Goal: Task Accomplishment & Management: Use online tool/utility

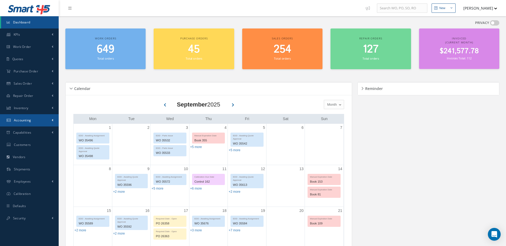
click at [29, 120] on span "Accounting" at bounding box center [22, 120] width 17 height 5
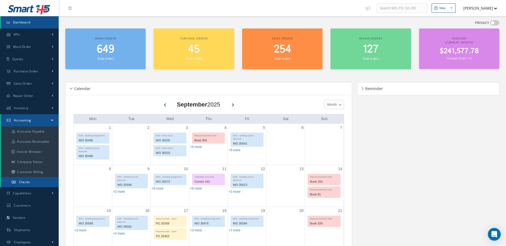
click at [28, 182] on span "Checks" at bounding box center [24, 182] width 11 height 5
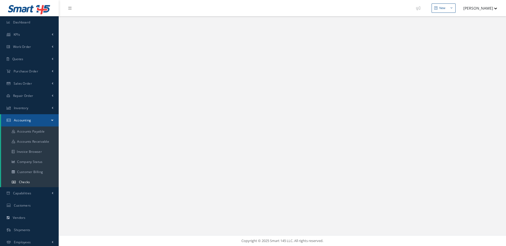
select select "25"
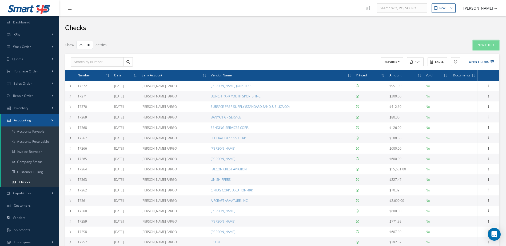
click at [481, 44] on link "New Check" at bounding box center [486, 45] width 27 height 9
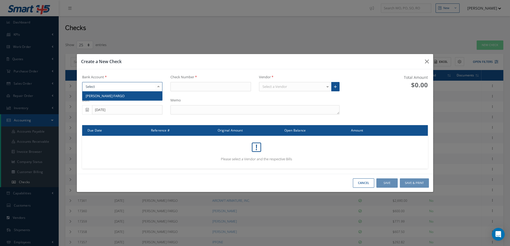
click at [145, 86] on div at bounding box center [122, 87] width 81 height 10
click at [143, 94] on span "WELLS FARGO" at bounding box center [122, 96] width 80 height 9
type input "17373"
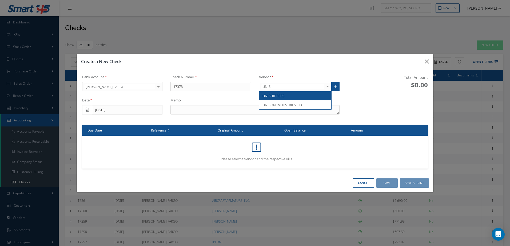
type input "UNISH"
click at [278, 94] on span "UNISHIPPERS" at bounding box center [274, 96] width 22 height 5
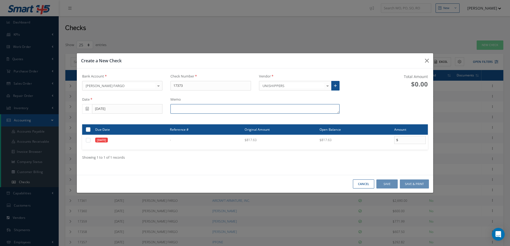
click at [193, 109] on textarea at bounding box center [254, 109] width 169 height 10
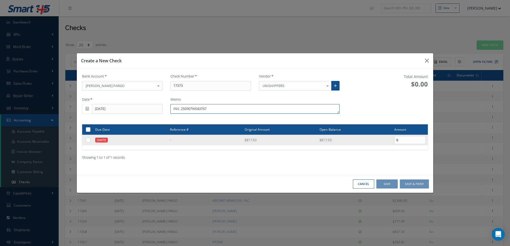
type textarea "INV. 250907W043767"
click at [90, 138] on label at bounding box center [90, 140] width 0 height 5
click at [87, 139] on input "checkbox" at bounding box center [88, 140] width 3 height 3
checkbox input "true"
type input "817.63"
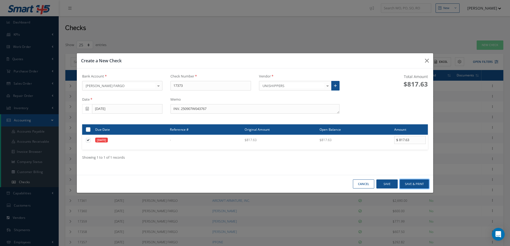
click at [411, 182] on button "Save & Print" at bounding box center [414, 184] width 29 height 9
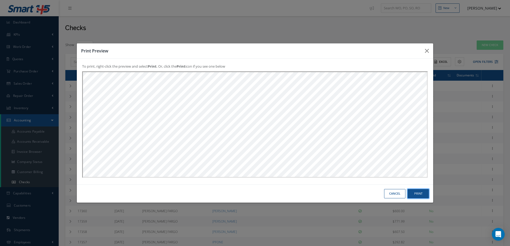
click at [419, 195] on button "Print" at bounding box center [418, 193] width 21 height 9
click at [420, 194] on button "Print" at bounding box center [418, 193] width 21 height 9
click at [417, 195] on button "Print" at bounding box center [418, 193] width 21 height 9
click at [417, 194] on button "Print" at bounding box center [418, 193] width 21 height 9
click at [388, 194] on button "Cancel" at bounding box center [394, 193] width 21 height 9
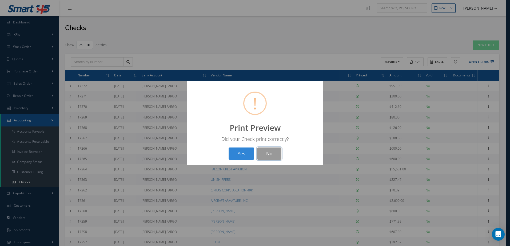
click at [269, 154] on button "No" at bounding box center [269, 154] width 24 height 13
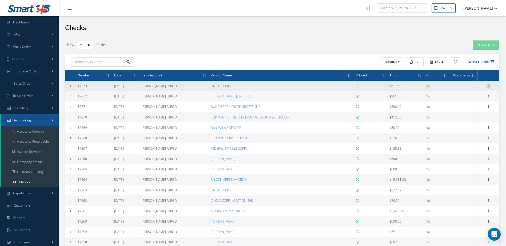
click at [489, 86] on icon at bounding box center [488, 85] width 5 height 4
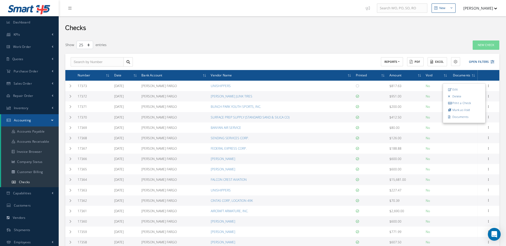
click at [472, 102] on link "Print a Check" at bounding box center [464, 103] width 42 height 7
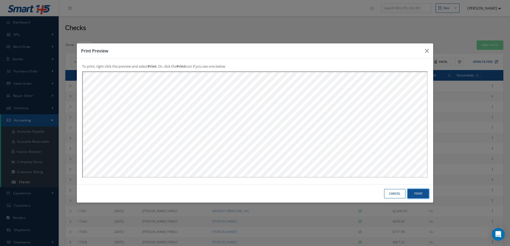
click at [421, 193] on button "Print" at bounding box center [418, 193] width 21 height 9
click at [393, 194] on button "Cancel" at bounding box center [394, 193] width 21 height 9
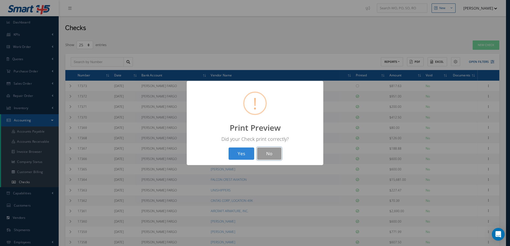
click at [268, 153] on button "No" at bounding box center [269, 154] width 24 height 13
